Goal: Task Accomplishment & Management: Use online tool/utility

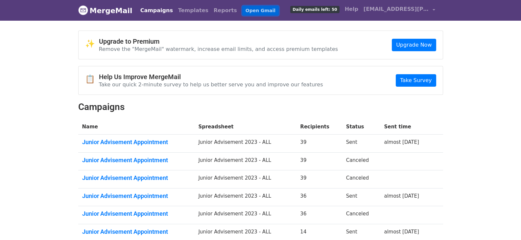
click at [242, 7] on link "Open Gmail" at bounding box center [260, 11] width 36 height 10
click at [178, 12] on link "Templates" at bounding box center [192, 10] width 35 height 13
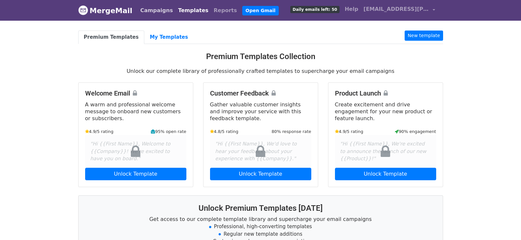
click at [145, 9] on link "Campaigns" at bounding box center [157, 10] width 38 height 13
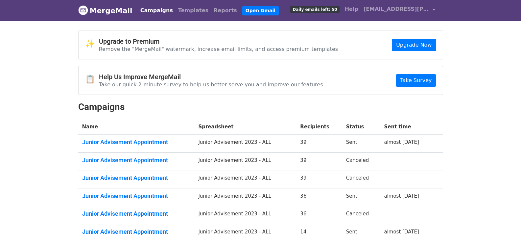
click at [102, 12] on link "MergeMail" at bounding box center [105, 11] width 54 height 14
click at [144, 142] on link "Junior Advisement Appointment" at bounding box center [136, 142] width 108 height 7
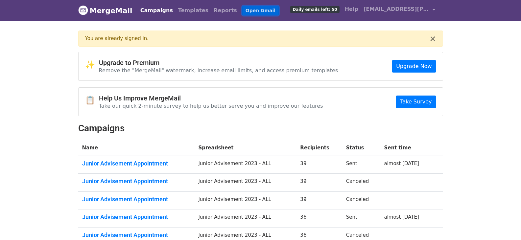
click at [242, 12] on link "Open Gmail" at bounding box center [260, 11] width 36 height 10
